Goal: Information Seeking & Learning: Learn about a topic

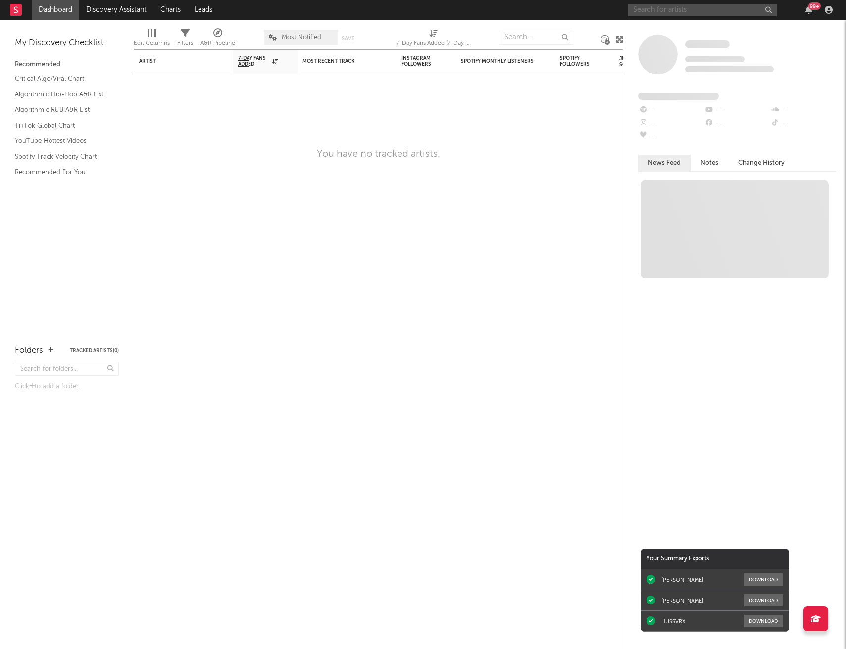
click at [668, 14] on input "text" at bounding box center [702, 10] width 148 height 12
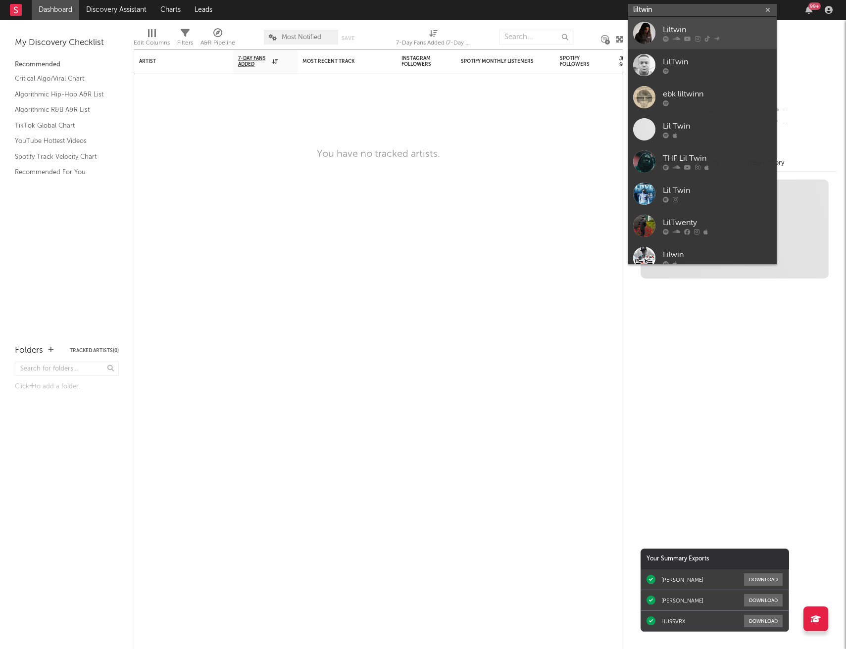
type input "liltwin"
click at [663, 25] on div "Liltwin" at bounding box center [717, 30] width 109 height 12
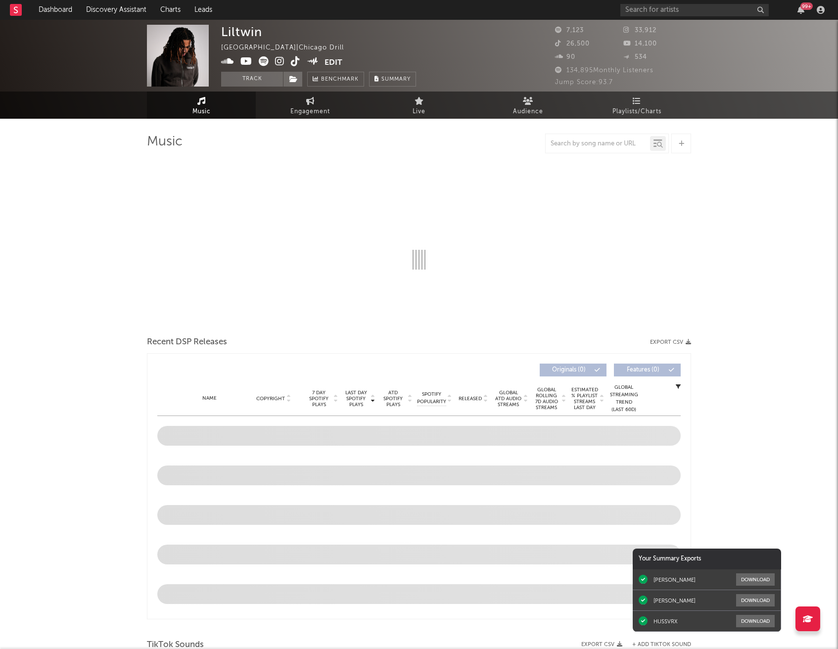
select select "6m"
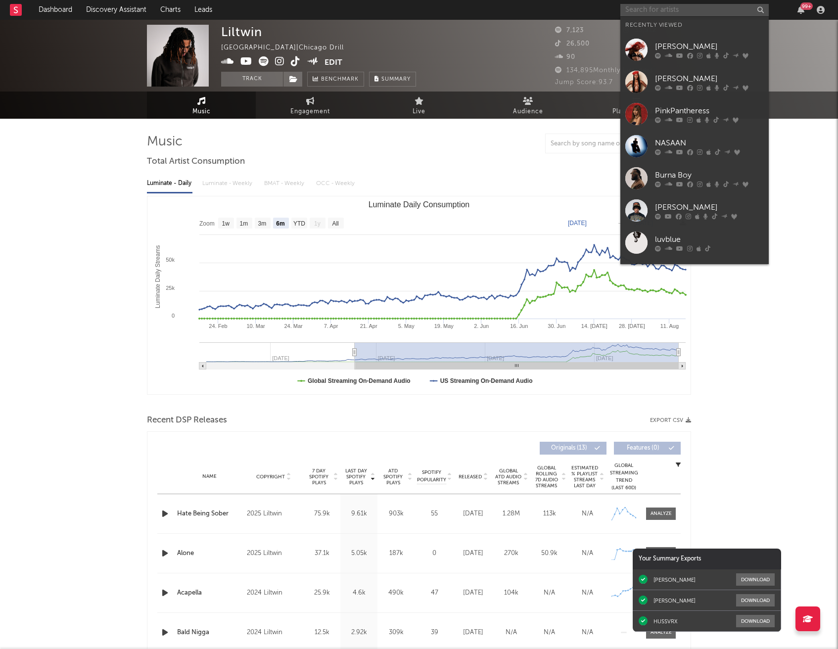
click at [634, 9] on input "text" at bounding box center [695, 10] width 148 height 12
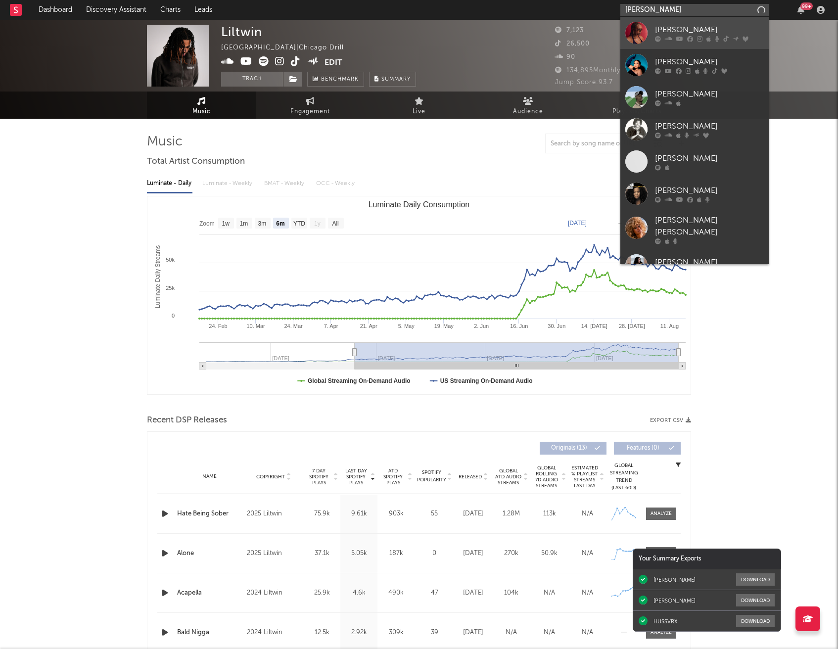
type input "[PERSON_NAME]"
click at [676, 24] on div "[PERSON_NAME]" at bounding box center [709, 30] width 109 height 12
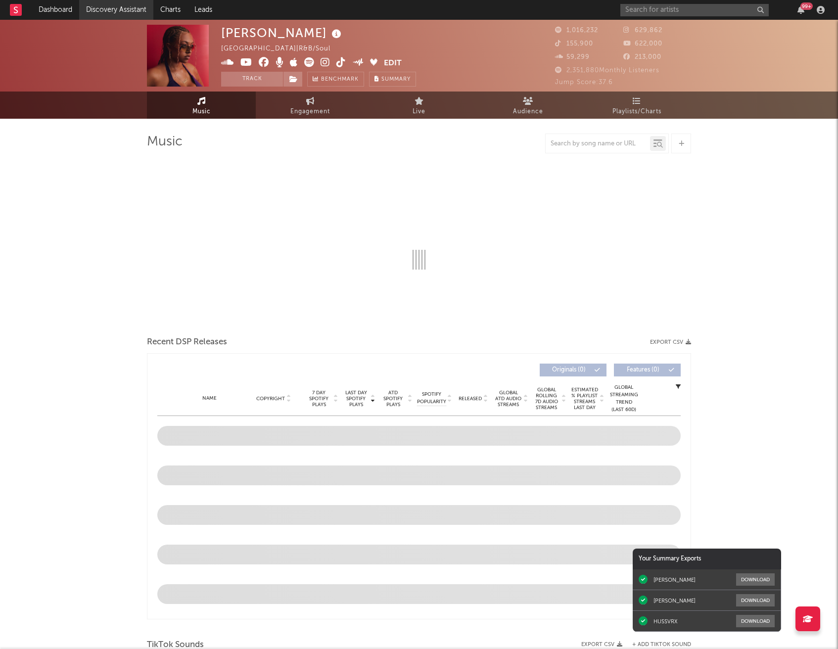
select select "6m"
